Goal: Find specific page/section: Find specific page/section

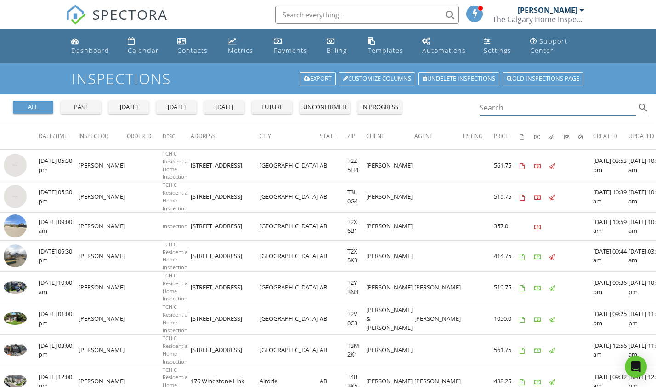
click at [498, 108] on input "Search" at bounding box center [558, 107] width 156 height 15
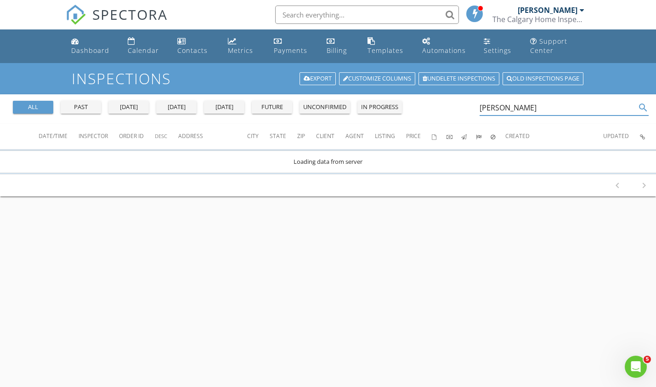
type input "helen"
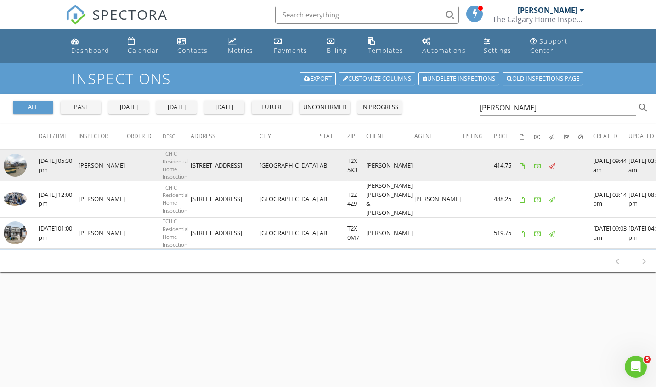
click at [19, 170] on img at bounding box center [15, 165] width 23 height 23
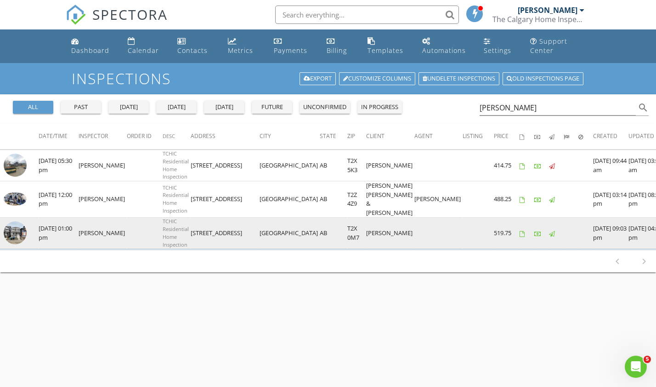
click at [21, 244] on img at bounding box center [15, 232] width 23 height 23
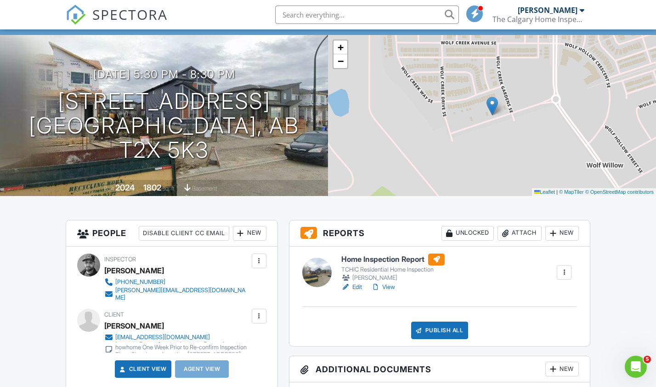
scroll to position [60, 0]
click at [383, 288] on link "View" at bounding box center [383, 286] width 24 height 9
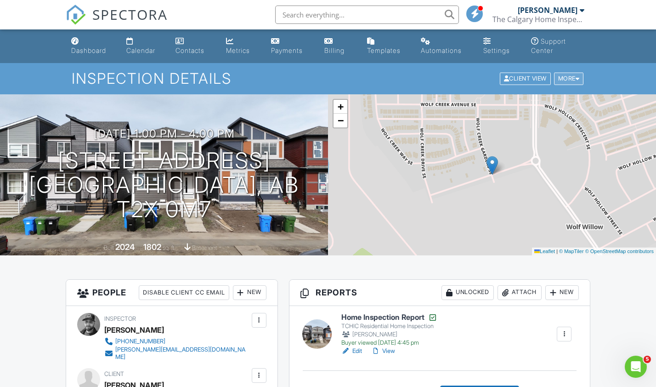
click at [571, 80] on div "More" at bounding box center [569, 79] width 30 height 12
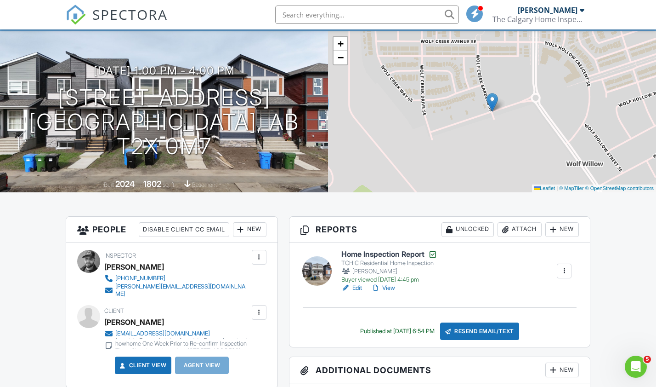
scroll to position [74, 0]
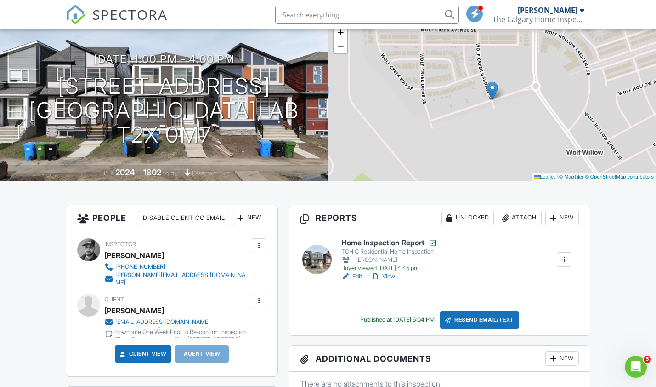
click at [391, 275] on link "View" at bounding box center [383, 276] width 24 height 9
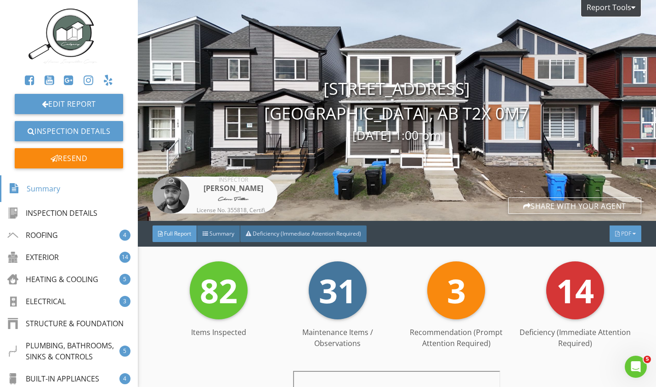
click at [623, 234] on span "PDF" at bounding box center [626, 233] width 10 height 8
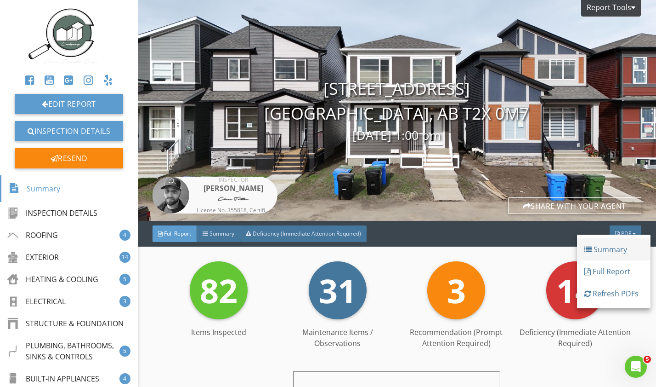
click at [616, 248] on div "Summary" at bounding box center [614, 249] width 59 height 11
